Goal: Understand process/instructions

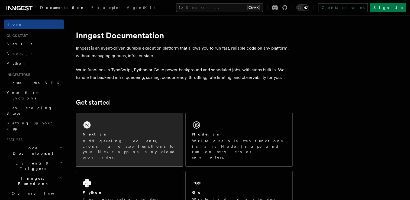
click at [122, 141] on p "Add queueing, events, crons, and step functions to your Next app on any cloud p…" at bounding box center [130, 149] width 94 height 22
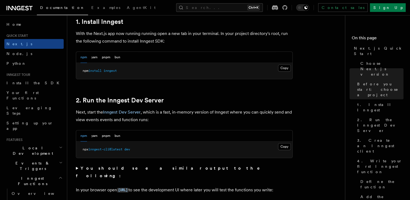
scroll to position [305, 0]
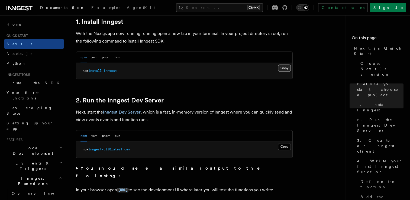
click at [286, 68] on button "Copy Copied" at bounding box center [284, 67] width 13 height 7
click at [282, 148] on button "Copy Copied" at bounding box center [284, 146] width 13 height 7
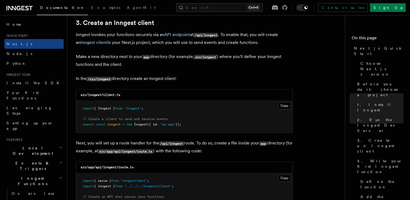
scroll to position [643, 0]
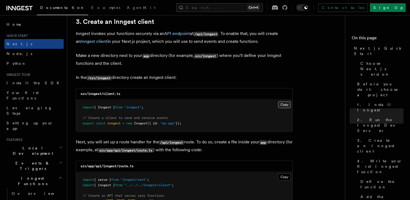
click at [283, 103] on button "Copy Copied" at bounding box center [284, 104] width 13 height 7
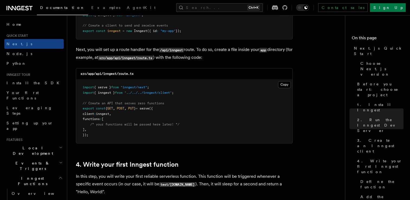
scroll to position [739, 0]
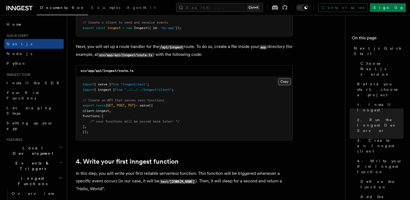
click at [283, 81] on button "Copy Copied" at bounding box center [284, 81] width 13 height 7
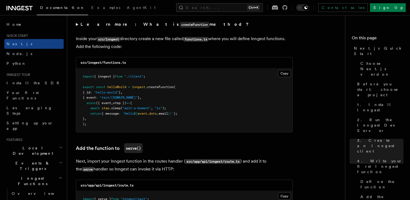
scroll to position [948, 0]
click at [287, 73] on button "Copy Copied" at bounding box center [284, 73] width 13 height 7
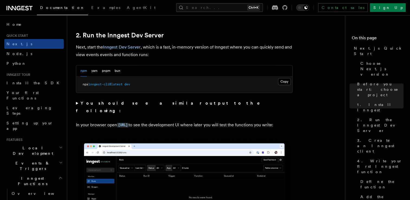
scroll to position [370, 0]
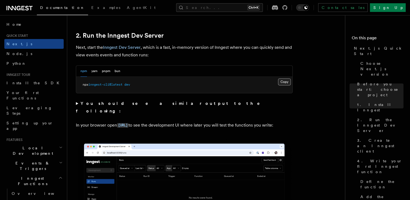
click at [283, 84] on button "Copy Copied" at bounding box center [284, 81] width 13 height 7
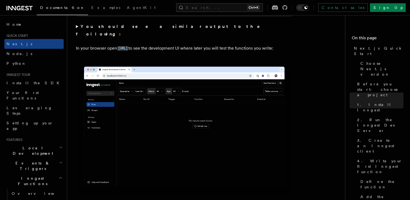
scroll to position [447, 0]
